Goal: Contribute content: Contribute content

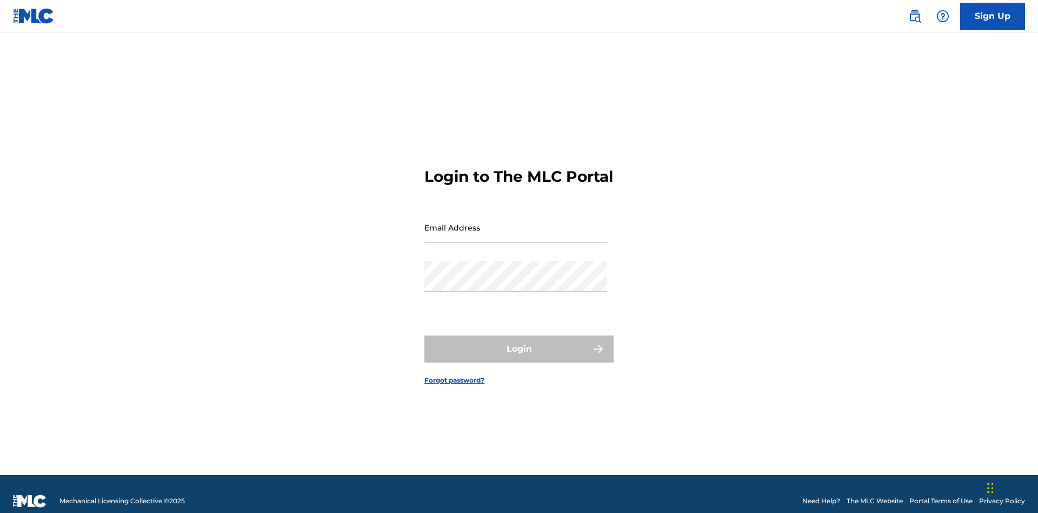
scroll to position [14, 0]
click at [516, 222] on input "Email Address" at bounding box center [516, 227] width 183 height 31
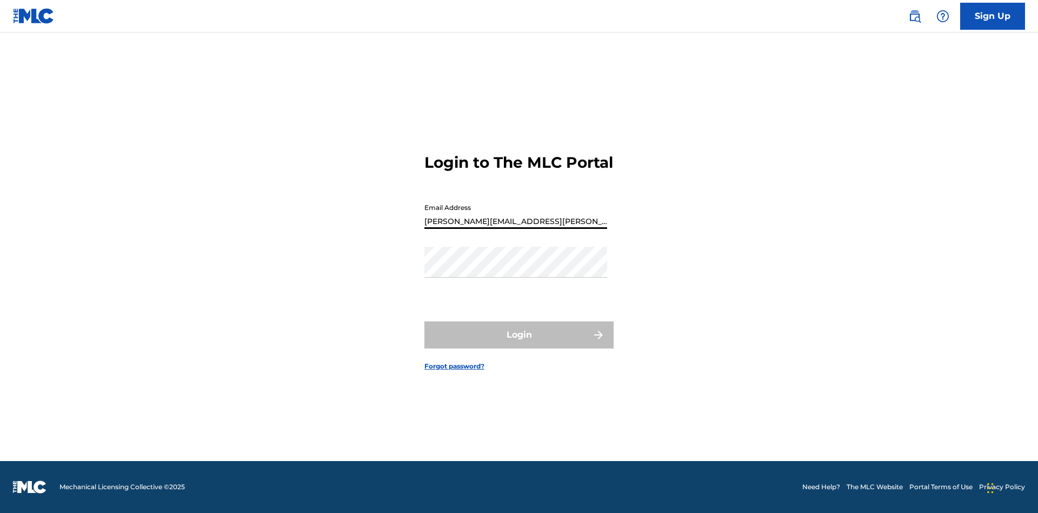
type input "Krystal.Ribble@themlc.com"
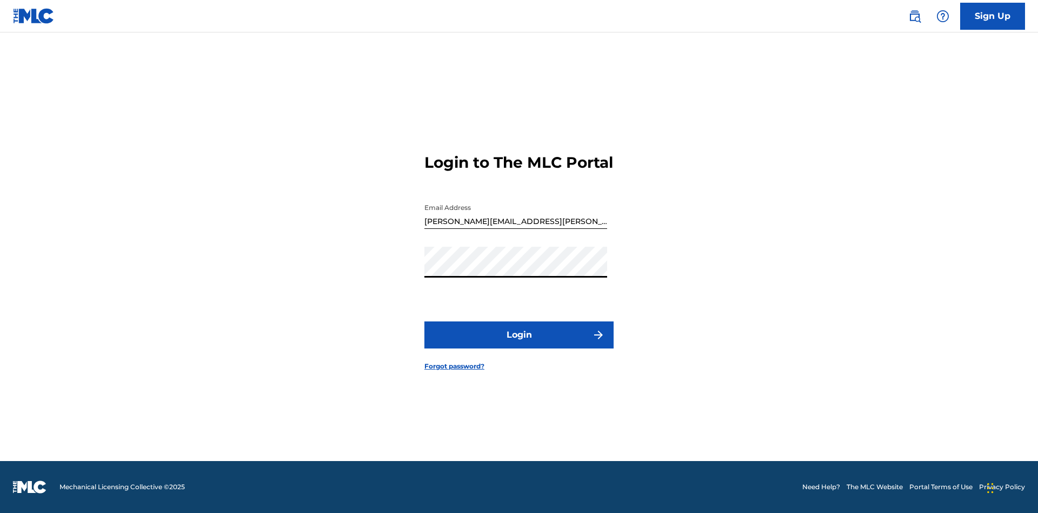
click at [519, 344] on button "Login" at bounding box center [519, 334] width 189 height 27
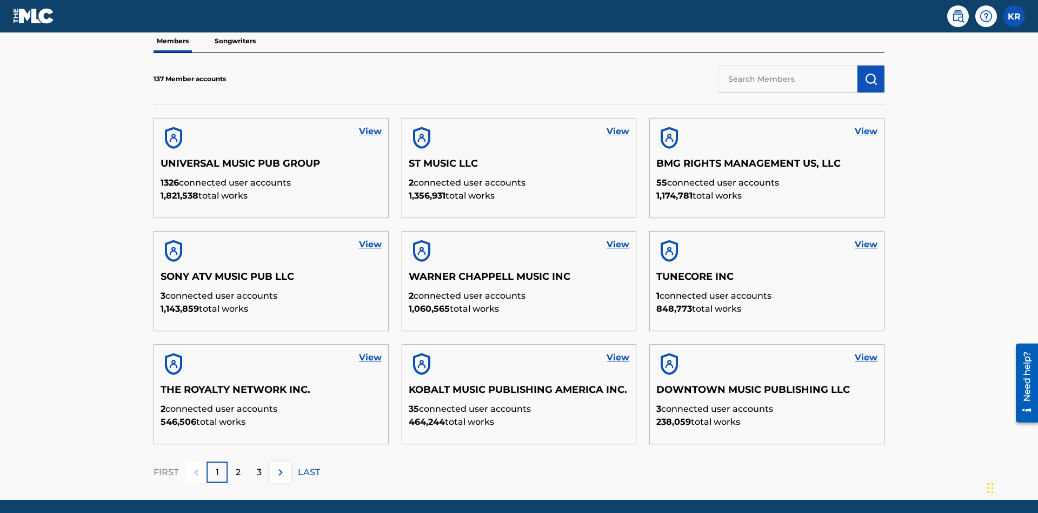
click at [788, 78] on input "text" at bounding box center [788, 78] width 140 height 27
type input "QUEEN PUBLISHA"
click at [871, 72] on img "submit" at bounding box center [871, 78] width 13 height 13
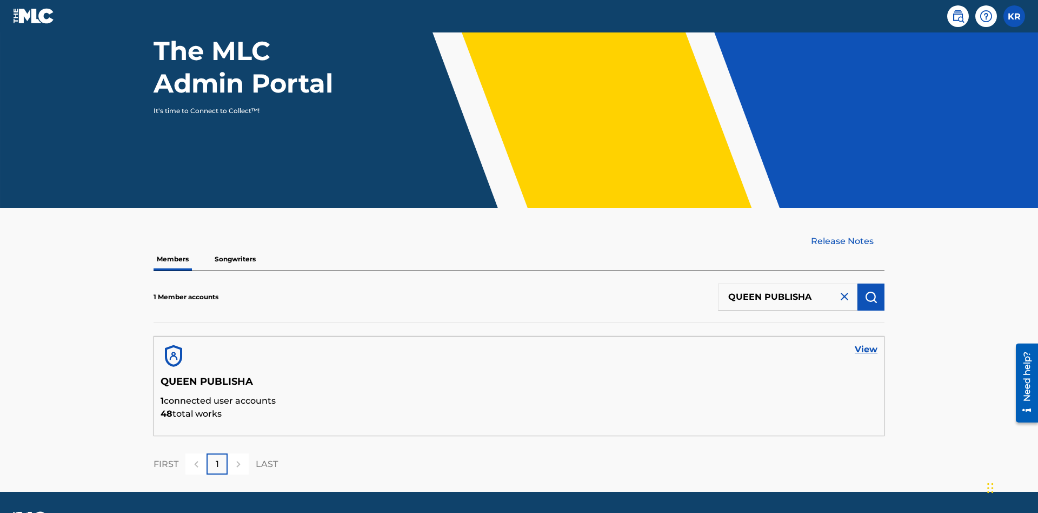
click at [866, 343] on link "View" at bounding box center [866, 349] width 23 height 13
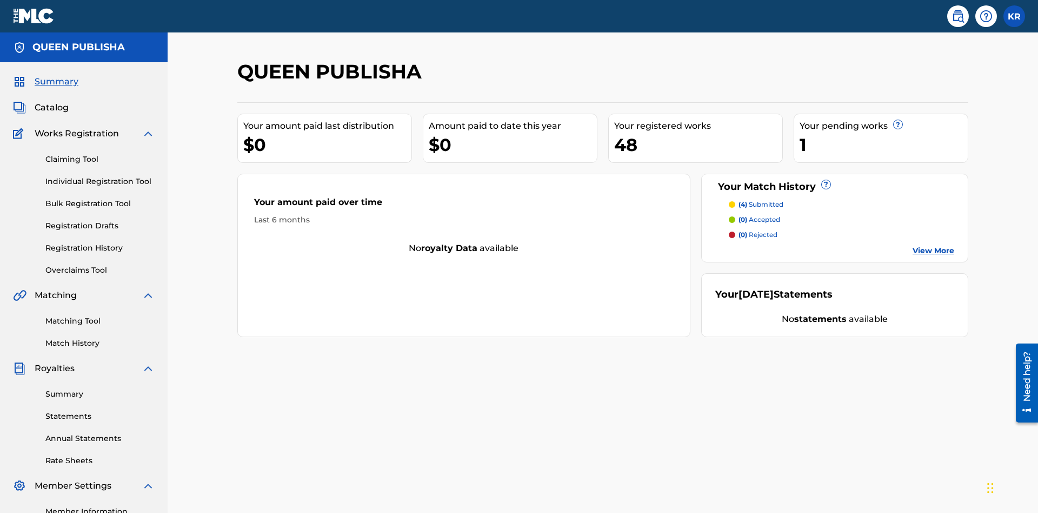
click at [51, 101] on span "Catalog" at bounding box center [52, 107] width 34 height 13
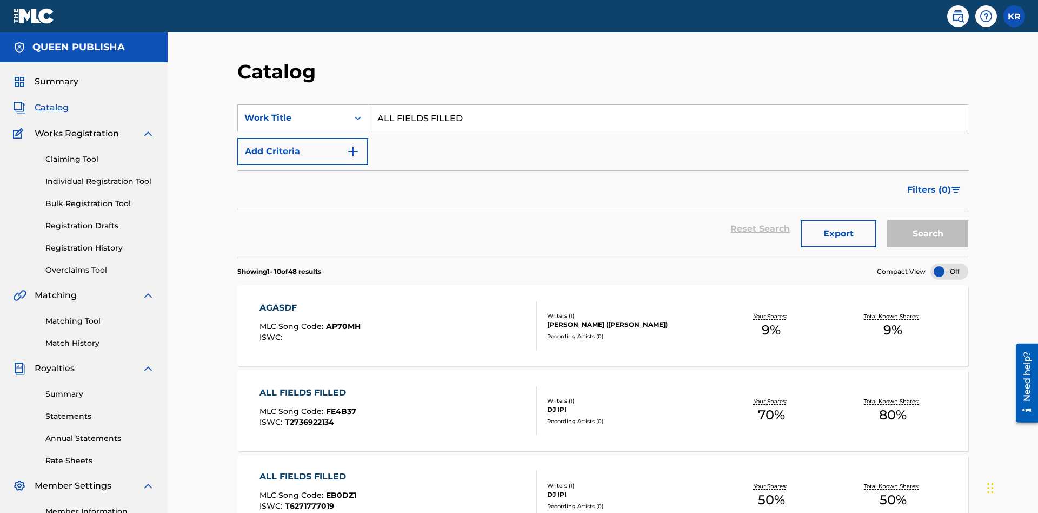
click at [928, 220] on button "Search" at bounding box center [927, 233] width 81 height 27
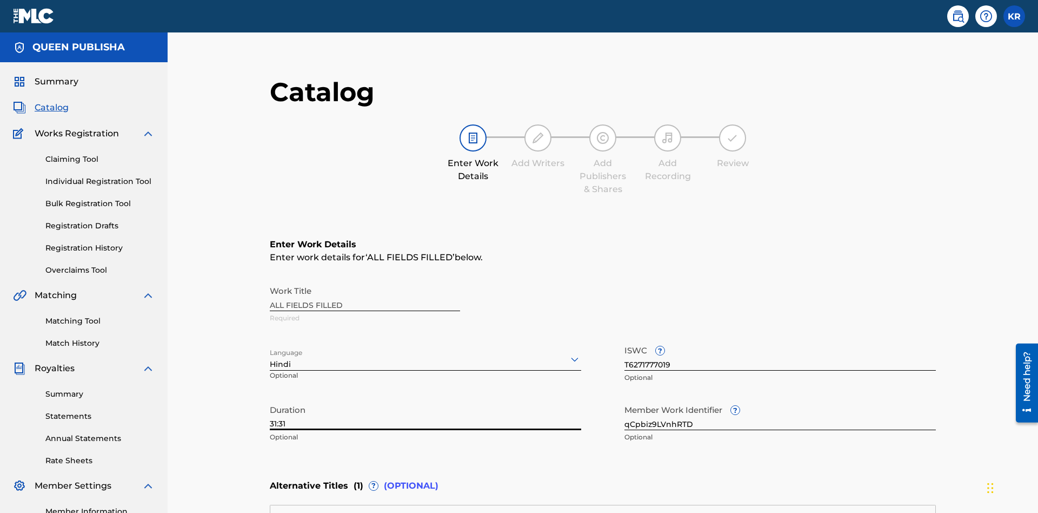
type input "31:31"
click at [568, 353] on icon at bounding box center [574, 359] width 13 height 13
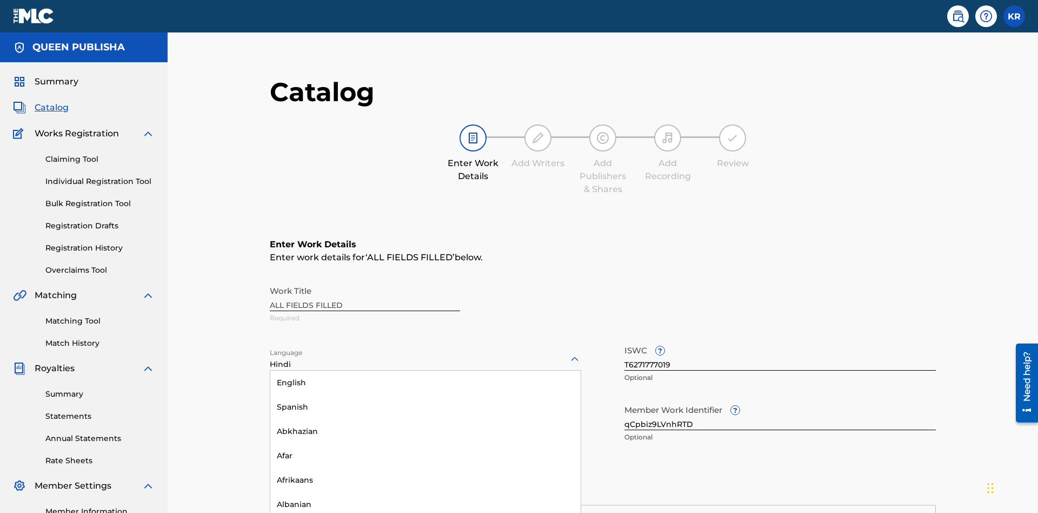
click at [625, 399] on input "qCpbiz9LVnhRTD" at bounding box center [780, 414] width 311 height 31
type input "PzOcg8x0gTjdR0"
click at [625, 340] on input "T6271777019" at bounding box center [780, 355] width 311 height 31
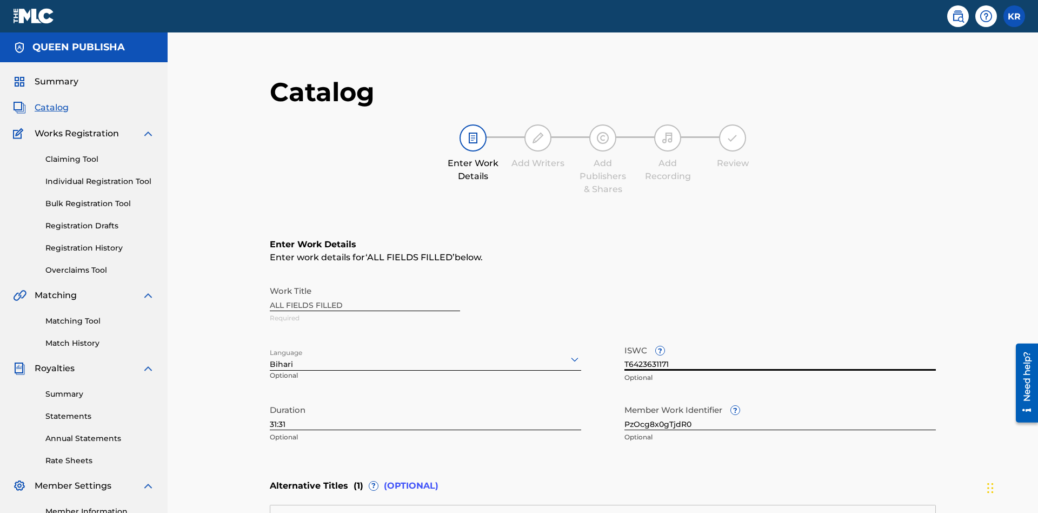
type input "T6423631171"
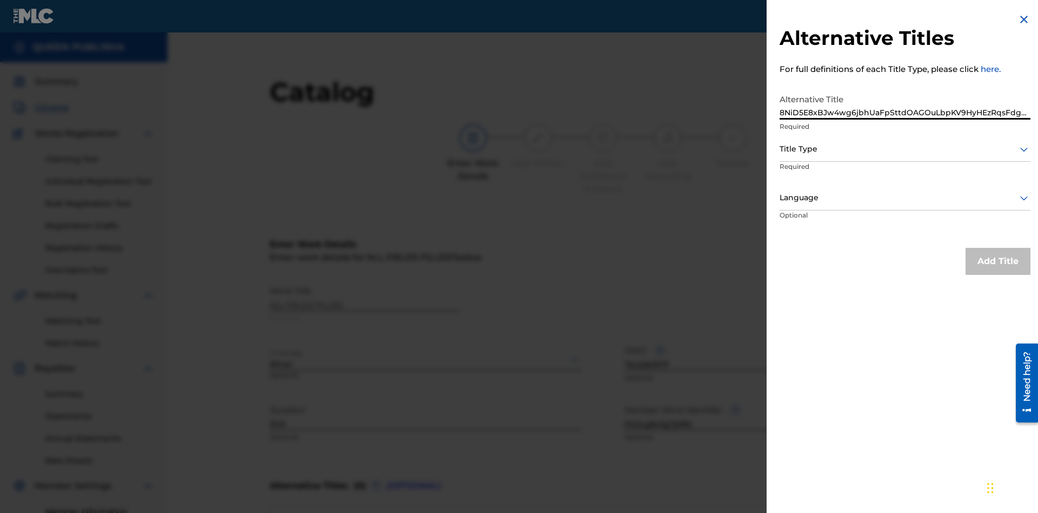
type input "8NiD5E8xBJw4wg6jbhUaFpSttdOAGOuLbpKV9HyHEzRqsFdggM"
click at [905, 149] on div at bounding box center [905, 149] width 251 height 14
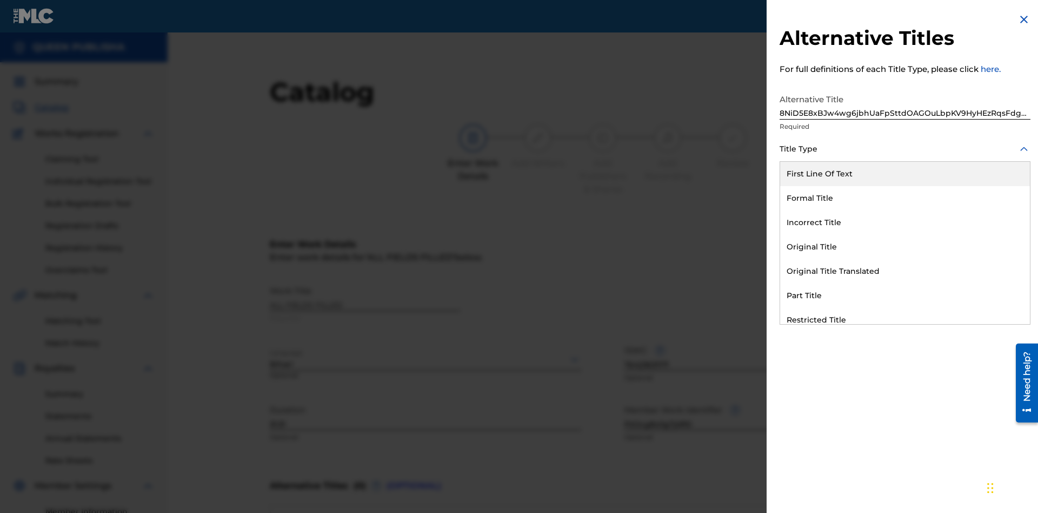
click at [905, 247] on div "Original Title" at bounding box center [905, 247] width 250 height 24
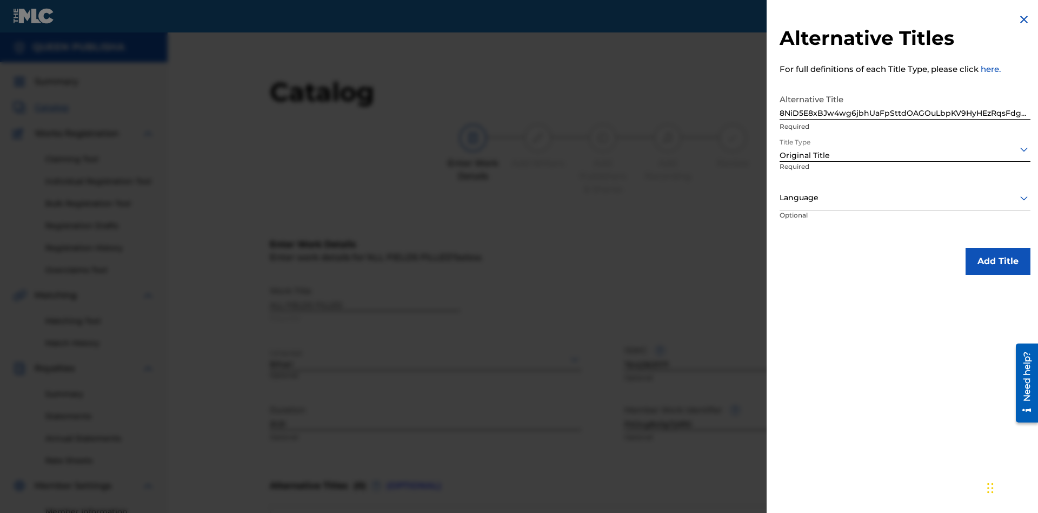
click at [905, 197] on div at bounding box center [905, 198] width 251 height 14
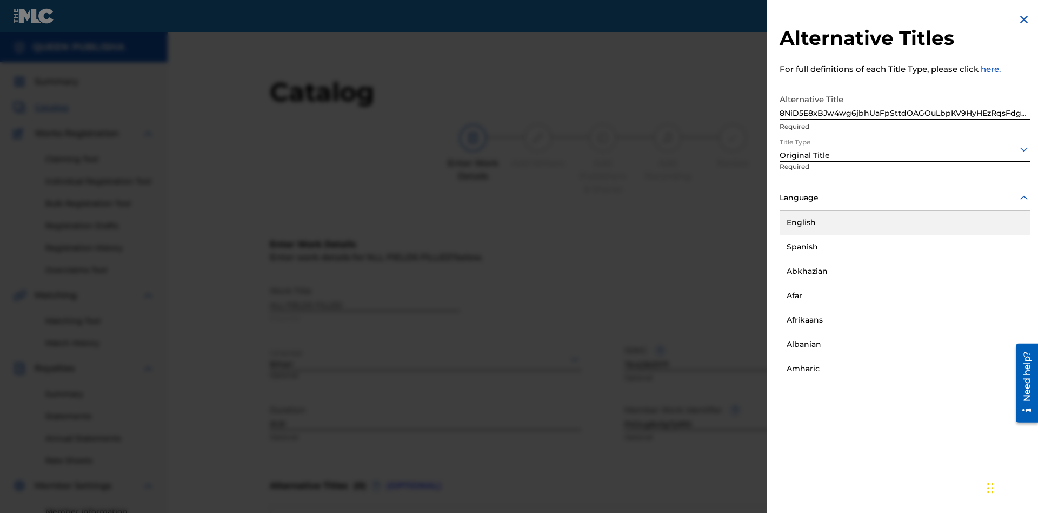
click at [998, 261] on button "Add Title" at bounding box center [998, 261] width 65 height 27
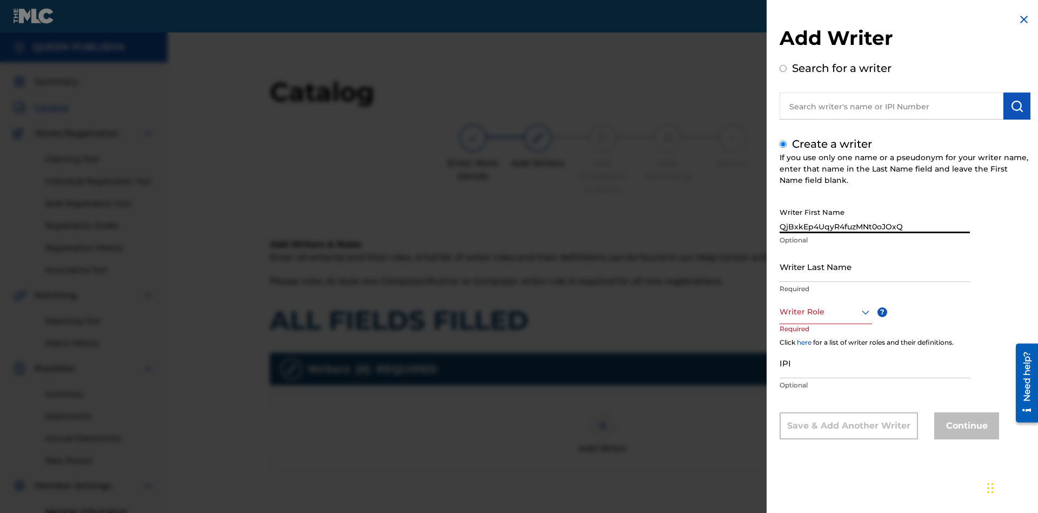
click at [875, 266] on input "Writer Last Name" at bounding box center [875, 266] width 190 height 31
click at [825, 311] on div at bounding box center [826, 312] width 92 height 14
click at [875, 363] on input "IPI" at bounding box center [875, 362] width 190 height 31
click at [965, 427] on button "Continue" at bounding box center [966, 425] width 65 height 27
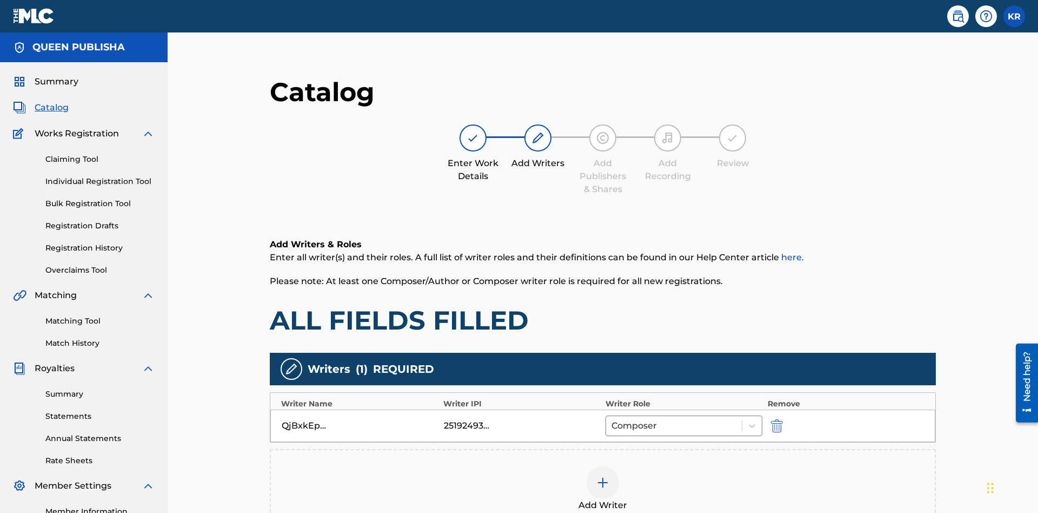
click at [587, 466] on div at bounding box center [603, 482] width 32 height 32
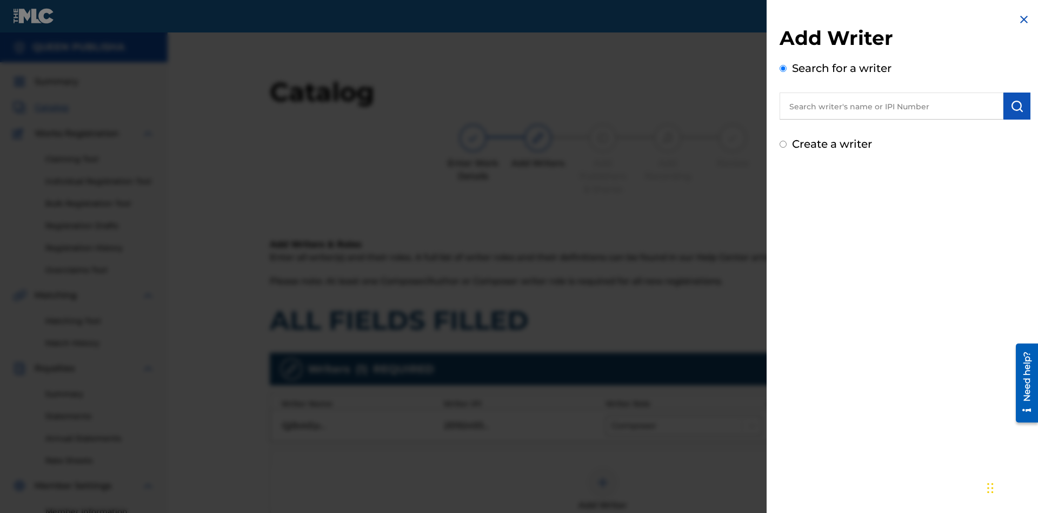
click at [784, 144] on input "Create a writer" at bounding box center [783, 144] width 7 height 7
radio input "false"
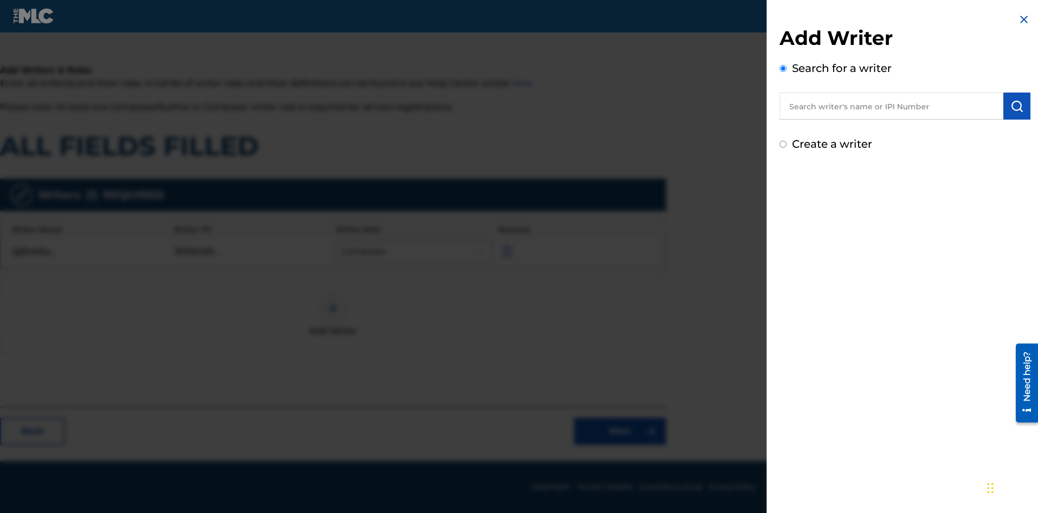
radio input "false"
radio input "true"
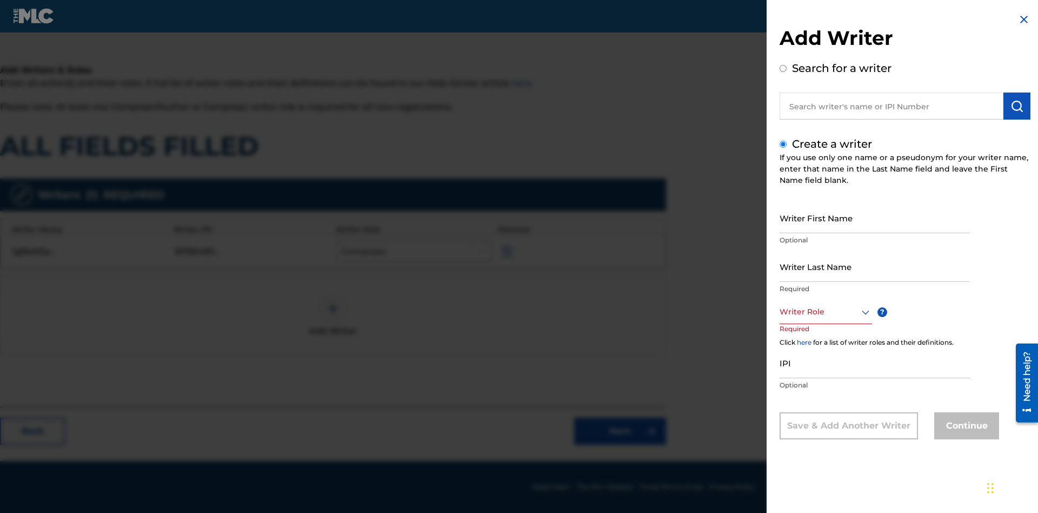
click at [875, 217] on input "Writer First Name" at bounding box center [875, 217] width 190 height 31
type input "ImB5cp4YLee50HcFi0BPvepQz"
click at [875, 266] on input "Writer Last Name" at bounding box center [875, 266] width 190 height 31
type input "8dViZmGAJomyBZBZ3cUnllx6a"
click at [825, 311] on div at bounding box center [826, 312] width 92 height 14
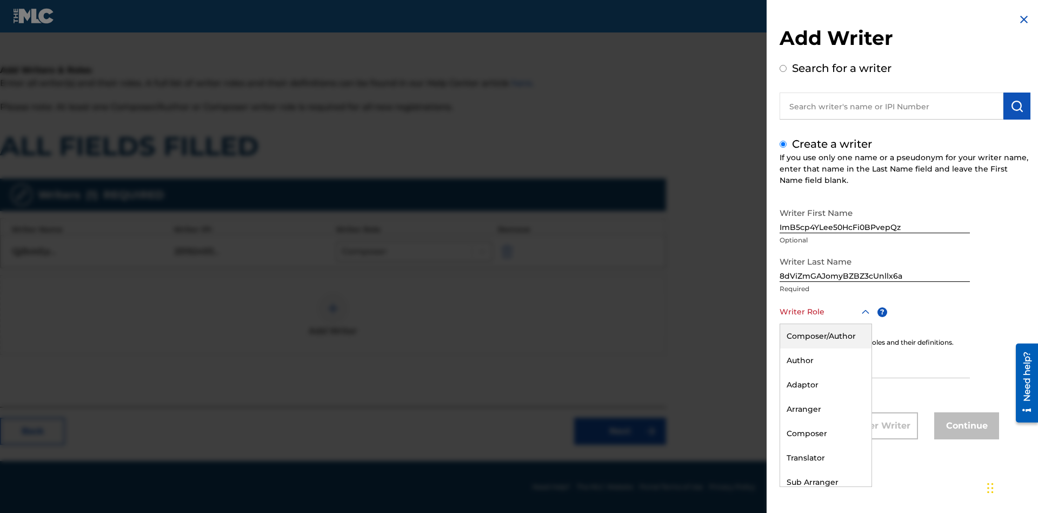
click at [825, 360] on div "Author" at bounding box center [825, 360] width 91 height 24
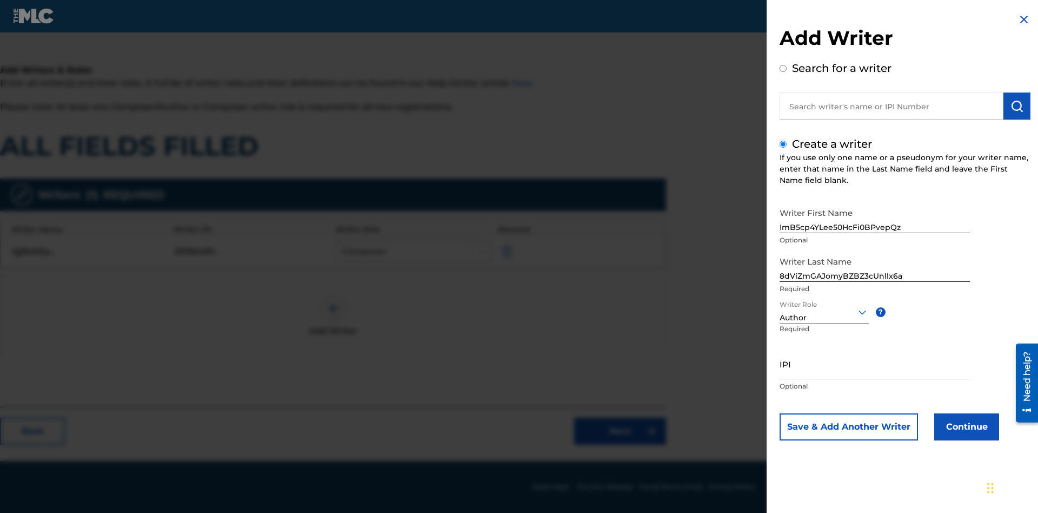
click at [875, 363] on input "IPI" at bounding box center [875, 363] width 190 height 31
type input "81794110160"
click at [965, 427] on button "Continue" at bounding box center [966, 426] width 65 height 27
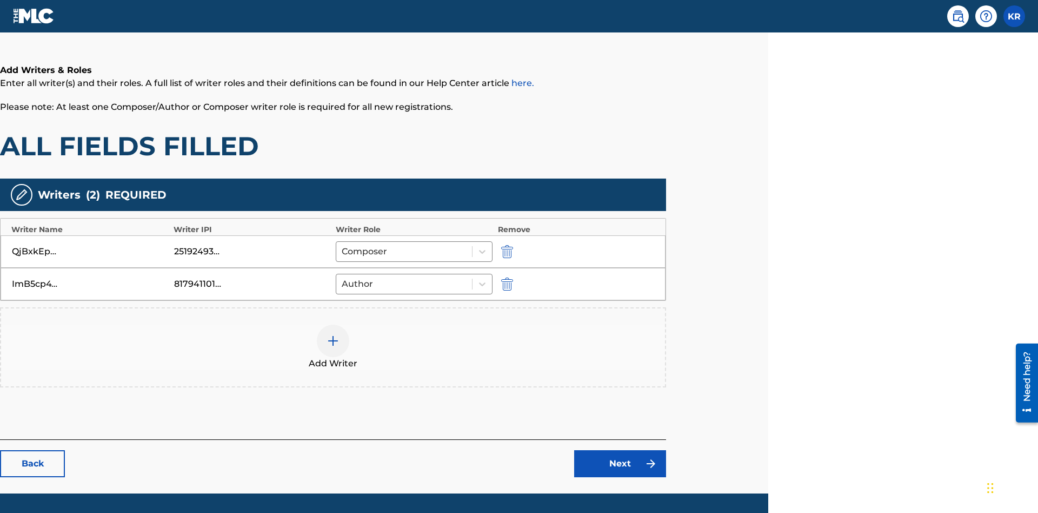
click at [620, 450] on link "Next" at bounding box center [620, 463] width 92 height 27
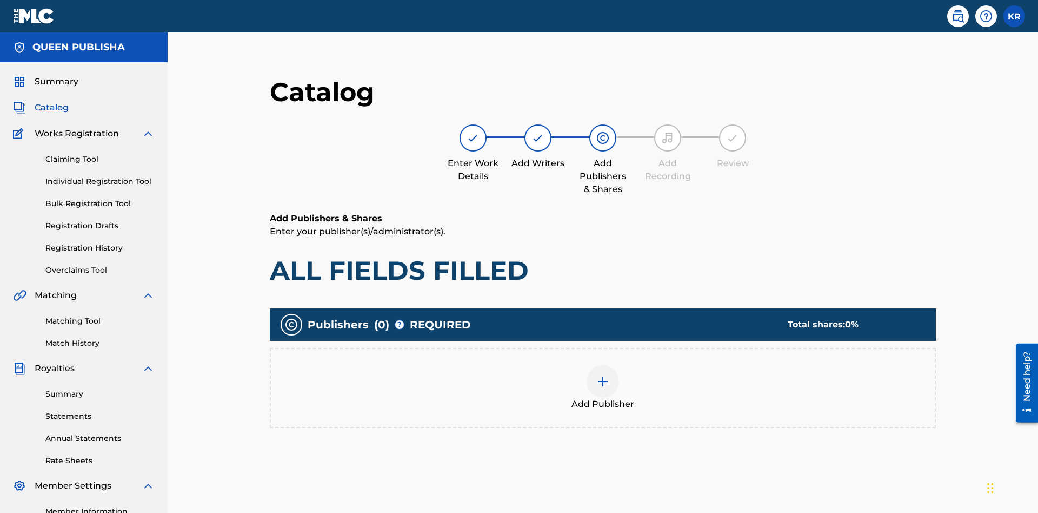
click at [596, 375] on img at bounding box center [602, 381] width 13 height 13
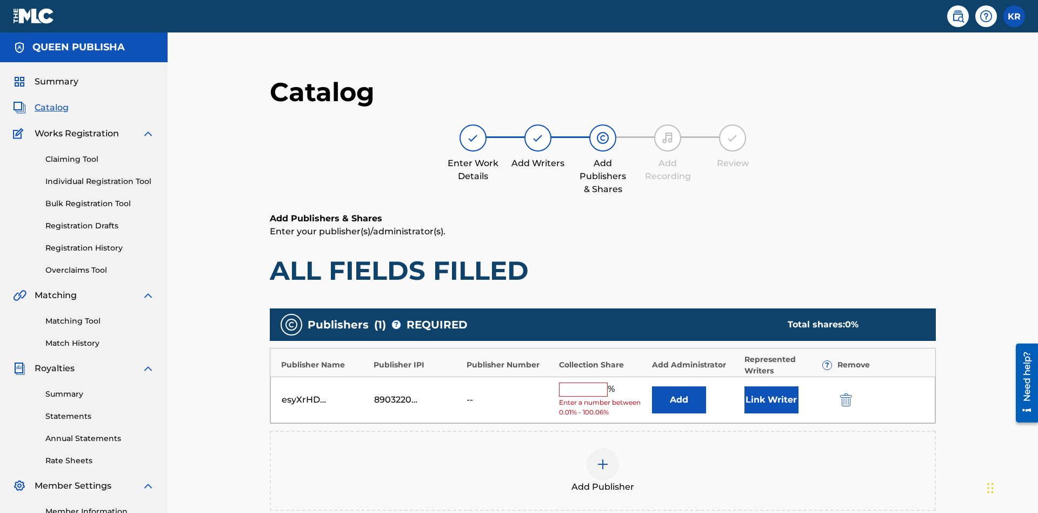
scroll to position [136, 270]
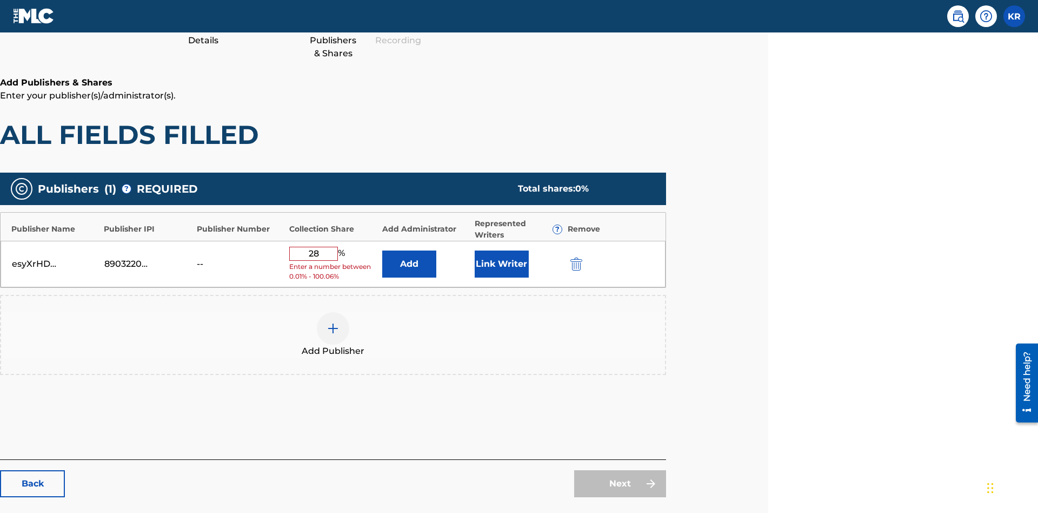
click at [501, 250] on button "Link Writer" at bounding box center [502, 263] width 54 height 27
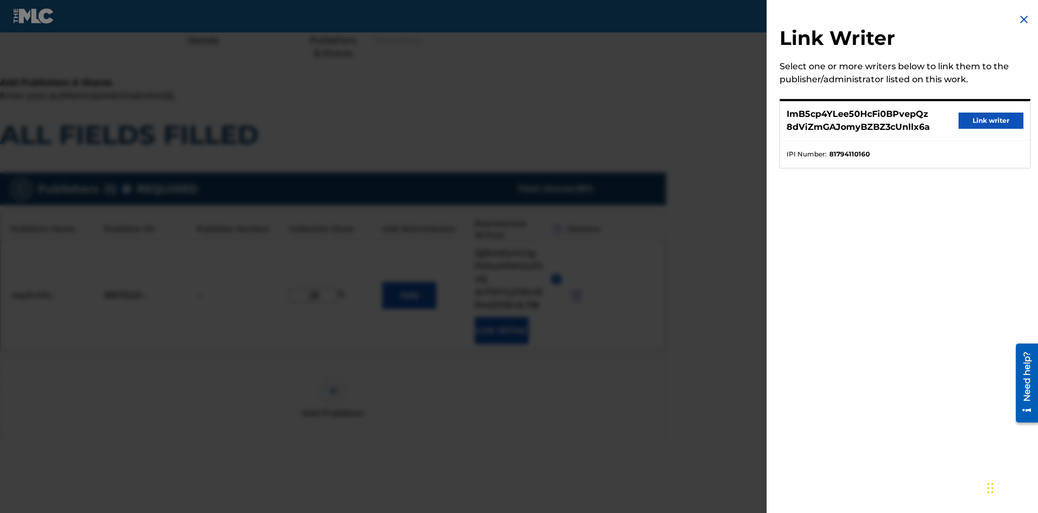
click at [991, 121] on button "Link writer" at bounding box center [991, 120] width 65 height 16
click at [501, 317] on button "Link Writer" at bounding box center [502, 330] width 54 height 27
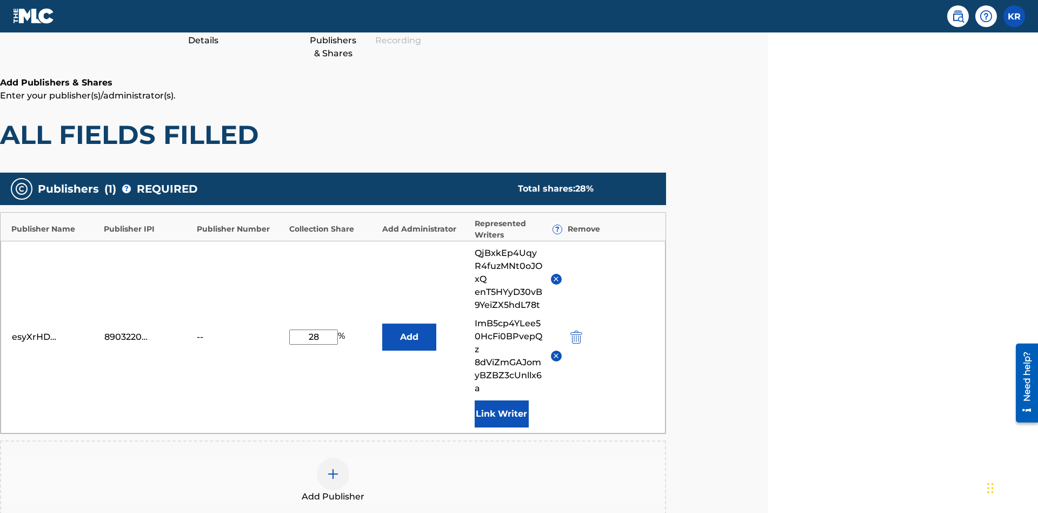
click at [409, 323] on button "Add" at bounding box center [409, 336] width 54 height 27
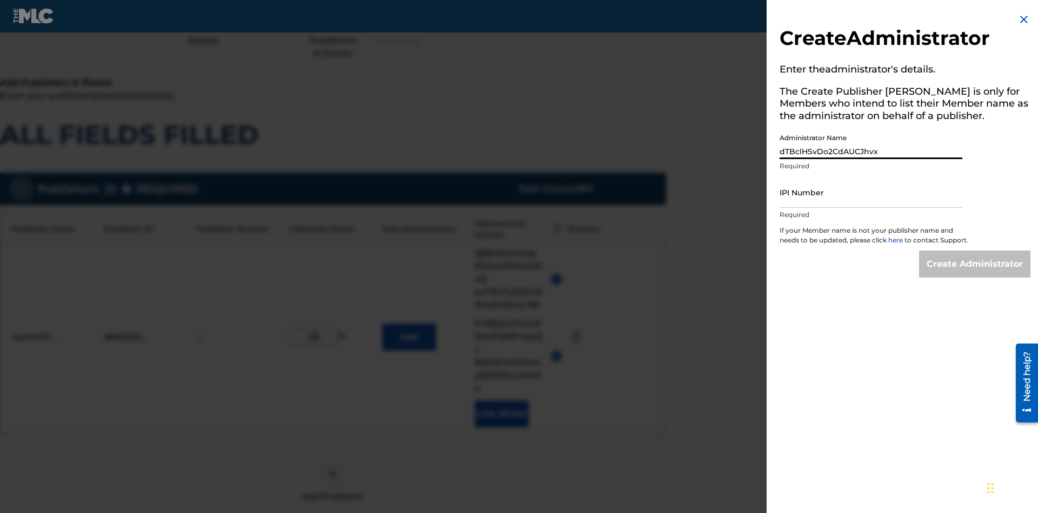
click at [871, 192] on input "IPI Number" at bounding box center [871, 192] width 183 height 31
click at [976, 274] on input "Create Administrator" at bounding box center [974, 263] width 111 height 27
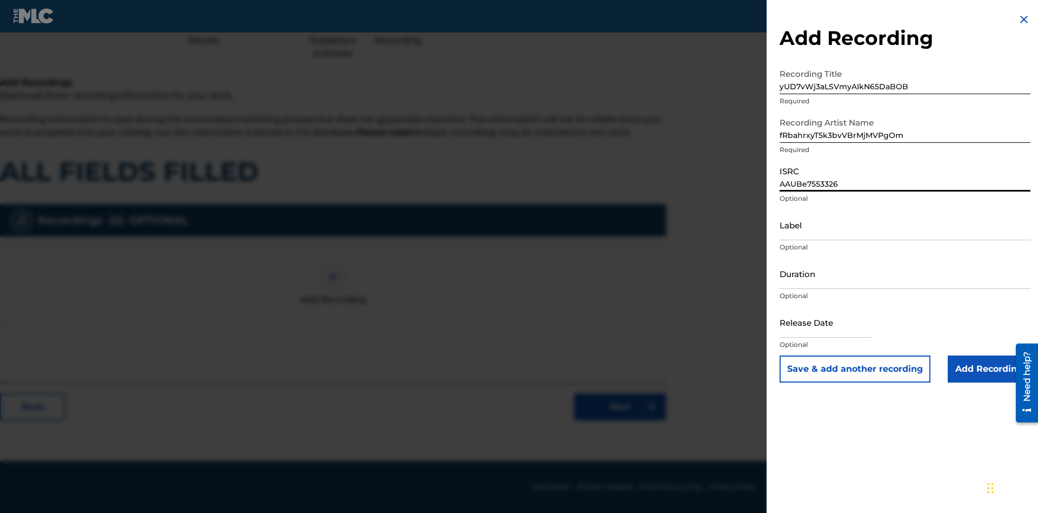
click at [905, 224] on input "Label" at bounding box center [905, 224] width 251 height 31
click at [905, 273] on input "Duration" at bounding box center [905, 273] width 251 height 31
click at [905, 273] on input "5" at bounding box center [905, 273] width 251 height 31
click at [834, 323] on input "text" at bounding box center [826, 322] width 92 height 31
click at [989, 369] on input "Add Recording" at bounding box center [989, 368] width 83 height 27
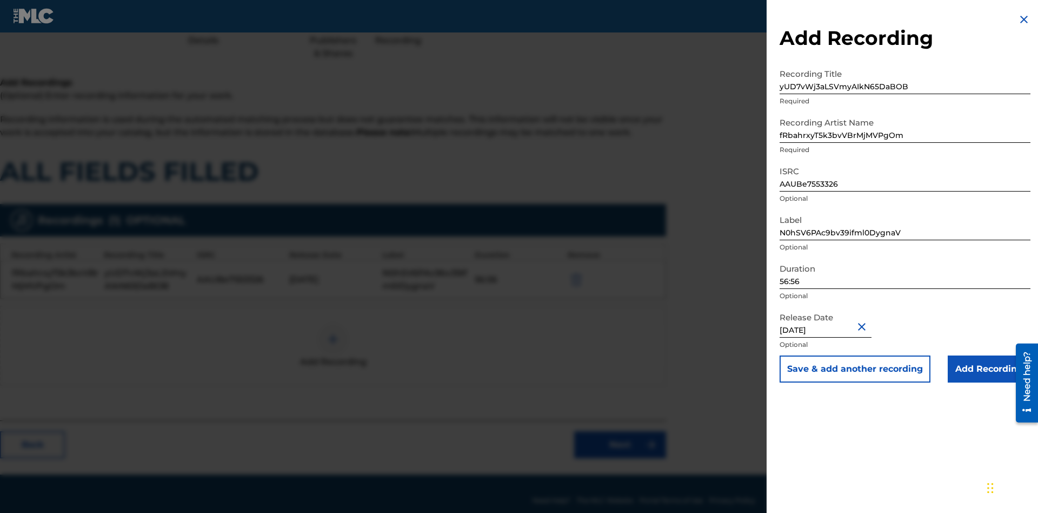
click at [620, 431] on link "Next" at bounding box center [620, 444] width 92 height 27
